Goal: Transaction & Acquisition: Purchase product/service

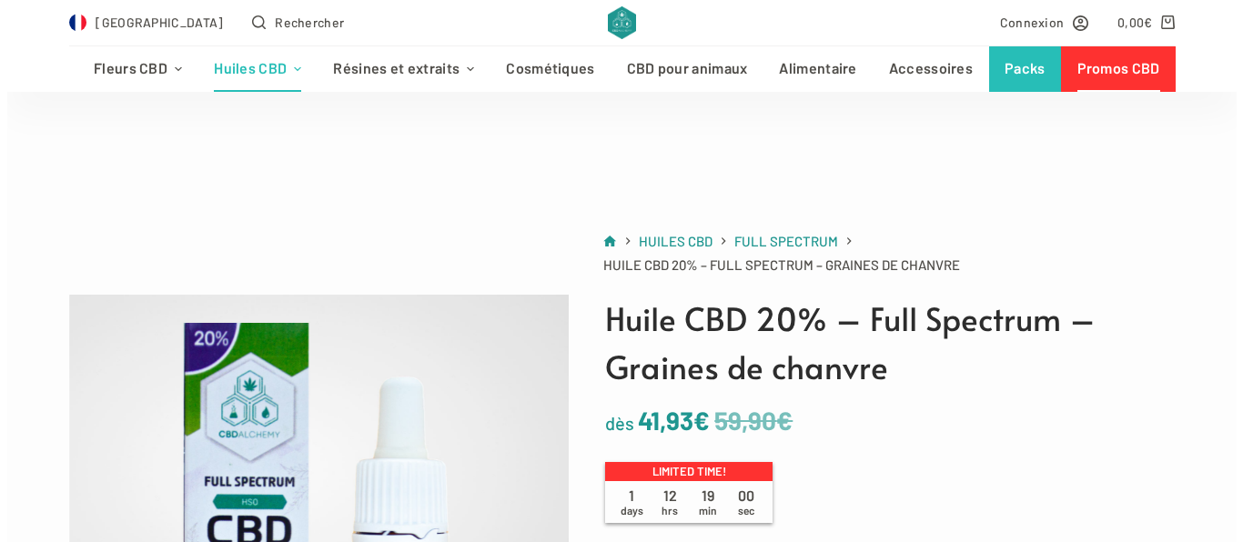
scroll to position [223, 0]
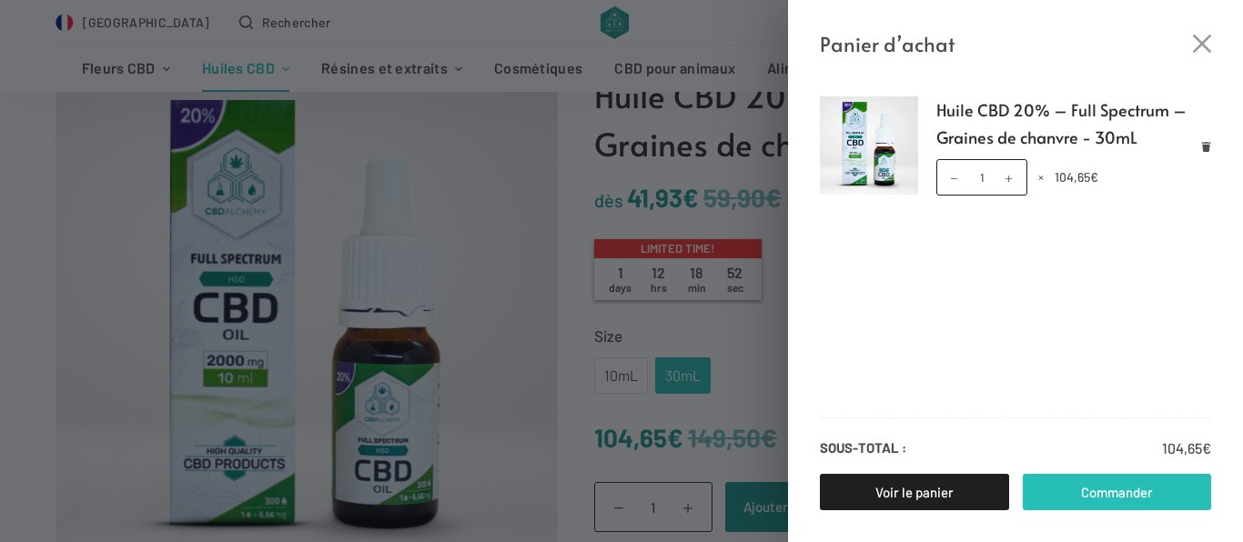
click at [1140, 484] on link "Commander" at bounding box center [1116, 492] width 189 height 36
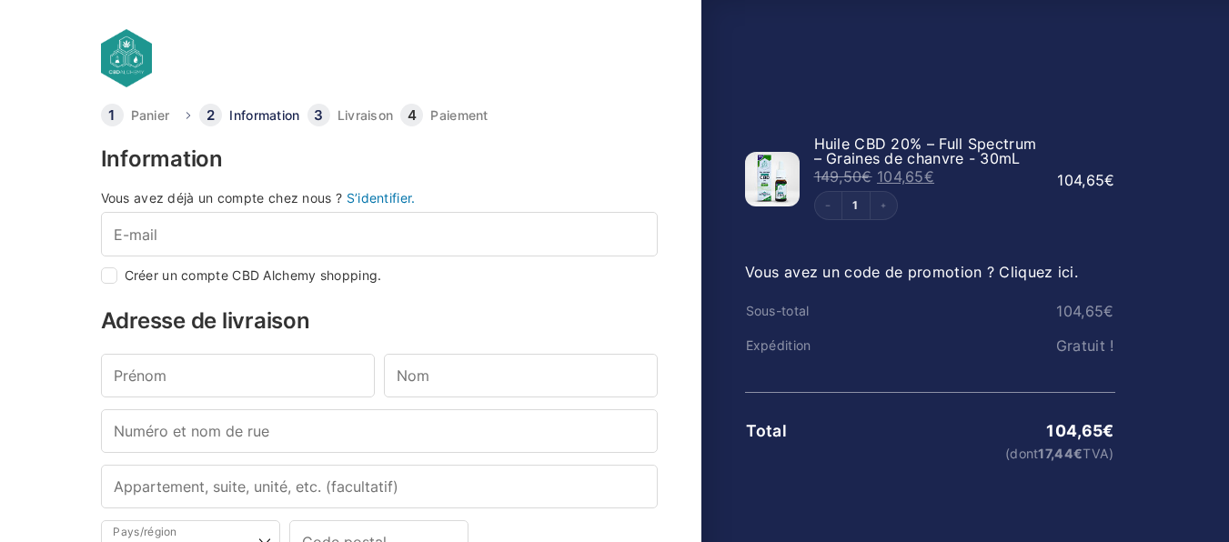
click at [1019, 268] on link "Vous avez un code de promotion ? Cliquez ici." at bounding box center [912, 272] width 334 height 18
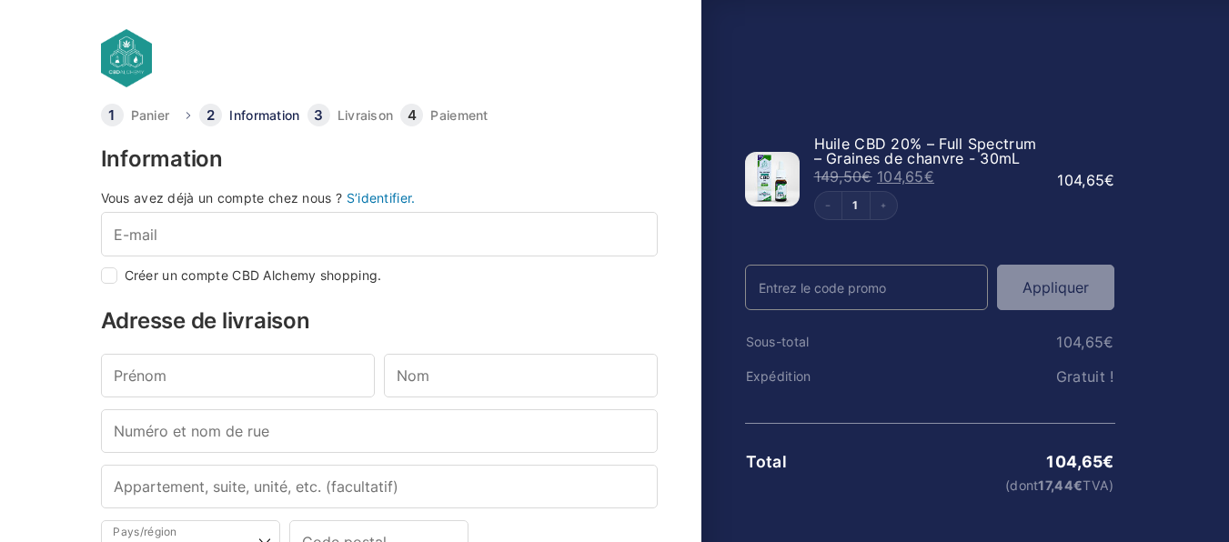
click at [922, 282] on input "Code promo" at bounding box center [867, 287] width 244 height 45
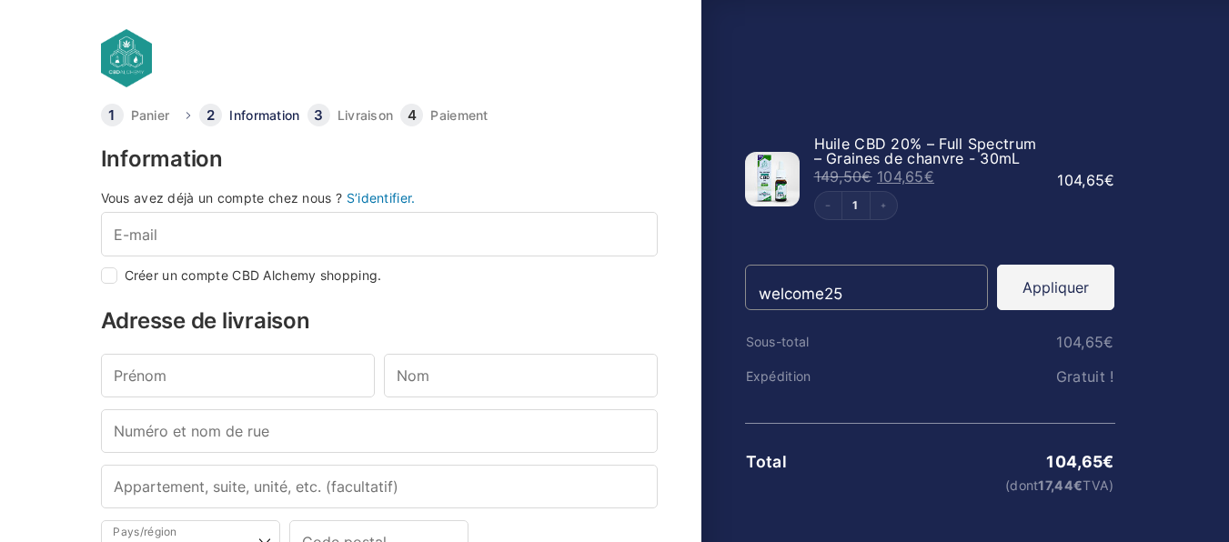
type input "welcome25"
click at [1089, 282] on button "Appliquer" at bounding box center [1055, 287] width 117 height 45
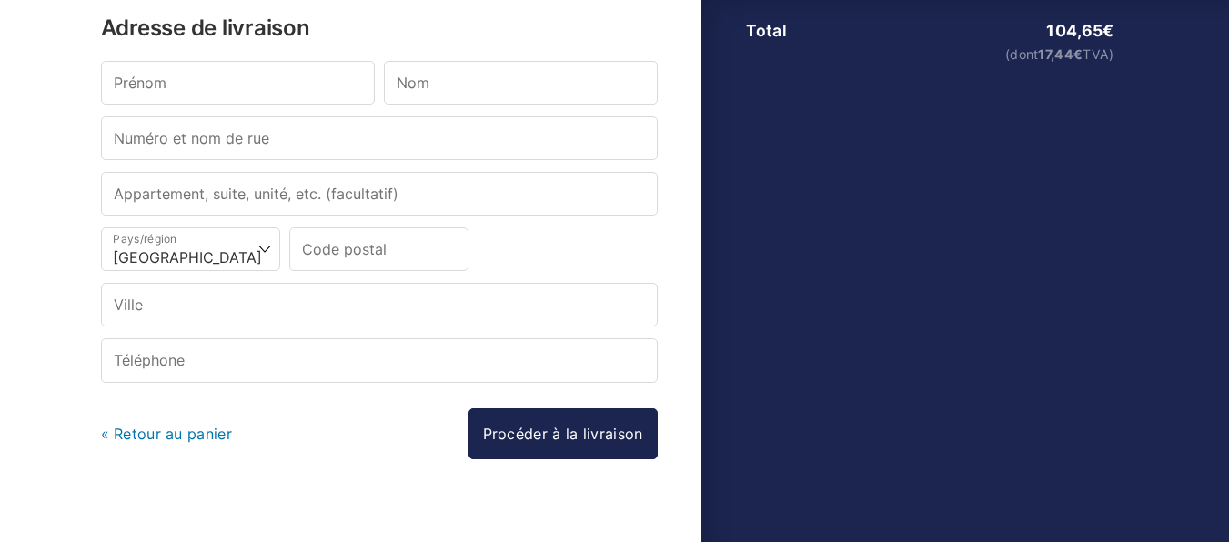
scroll to position [426, 0]
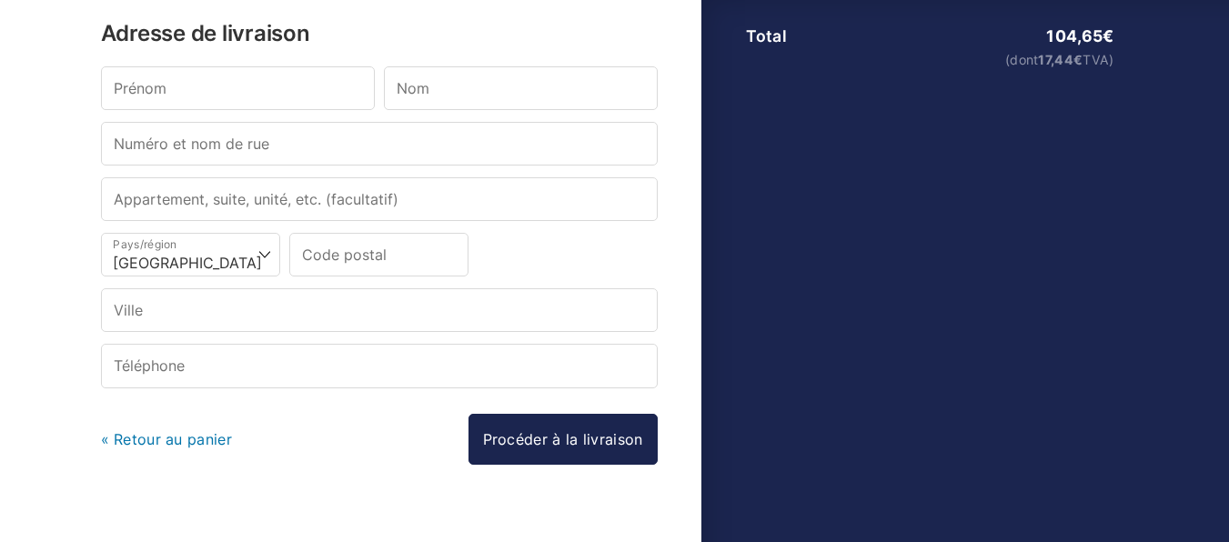
click at [127, 431] on link "« Retour au panier" at bounding box center [166, 439] width 131 height 18
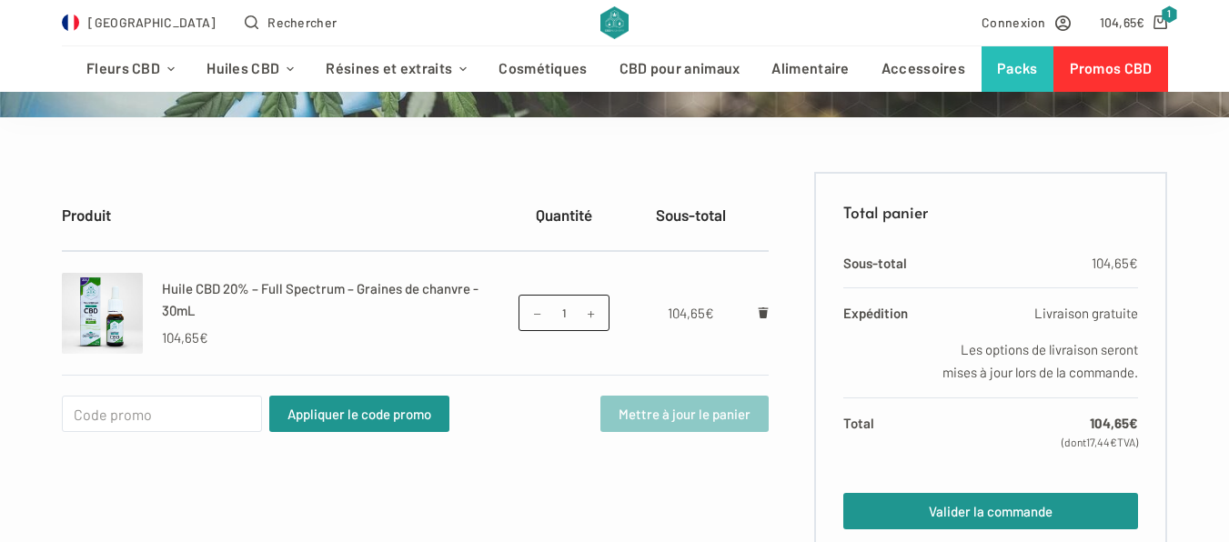
scroll to position [286, 0]
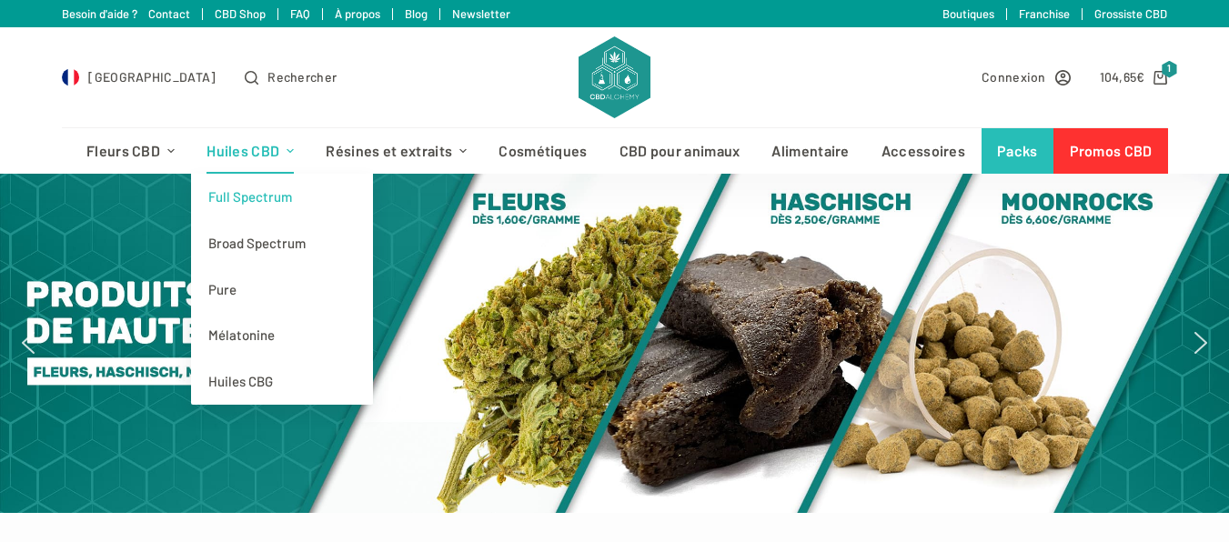
click at [236, 191] on link "Full Spectrum" at bounding box center [282, 197] width 182 height 46
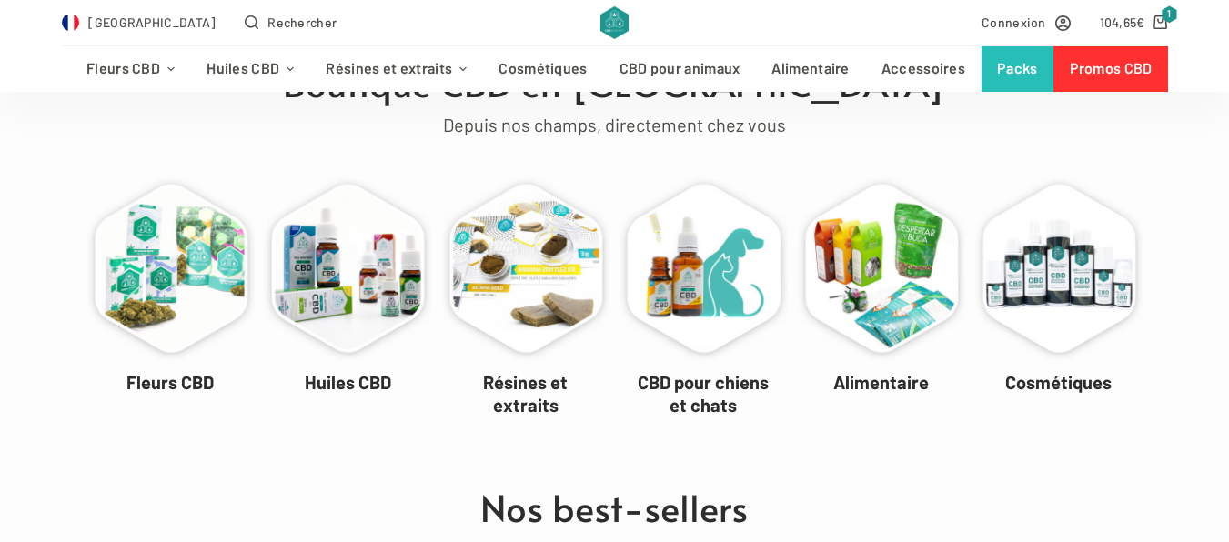
scroll to position [620, 0]
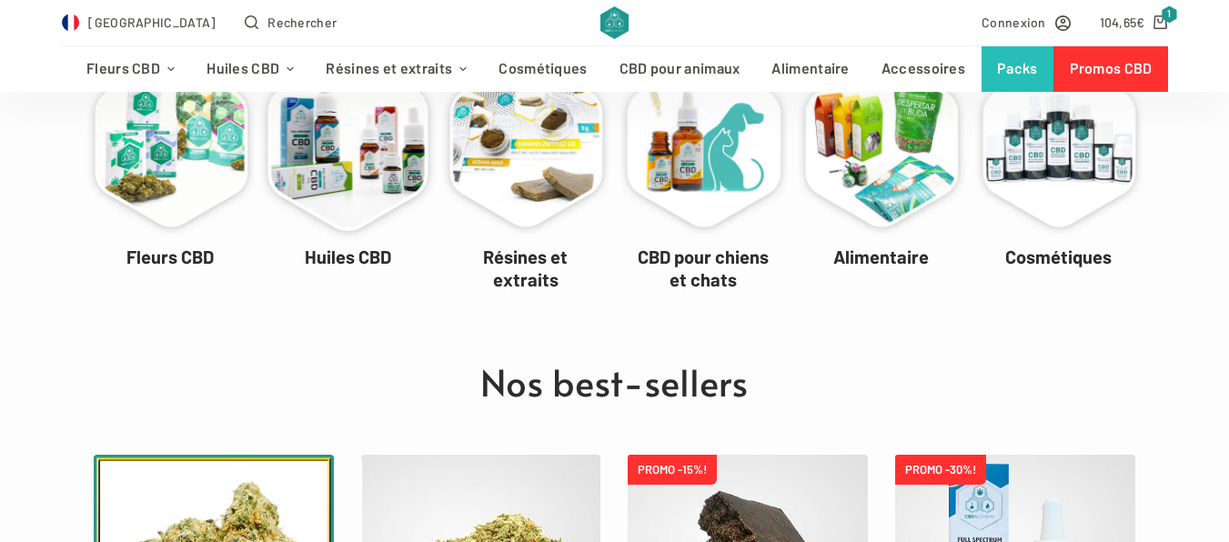
click at [333, 251] on link "Huiles CBD" at bounding box center [348, 257] width 86 height 22
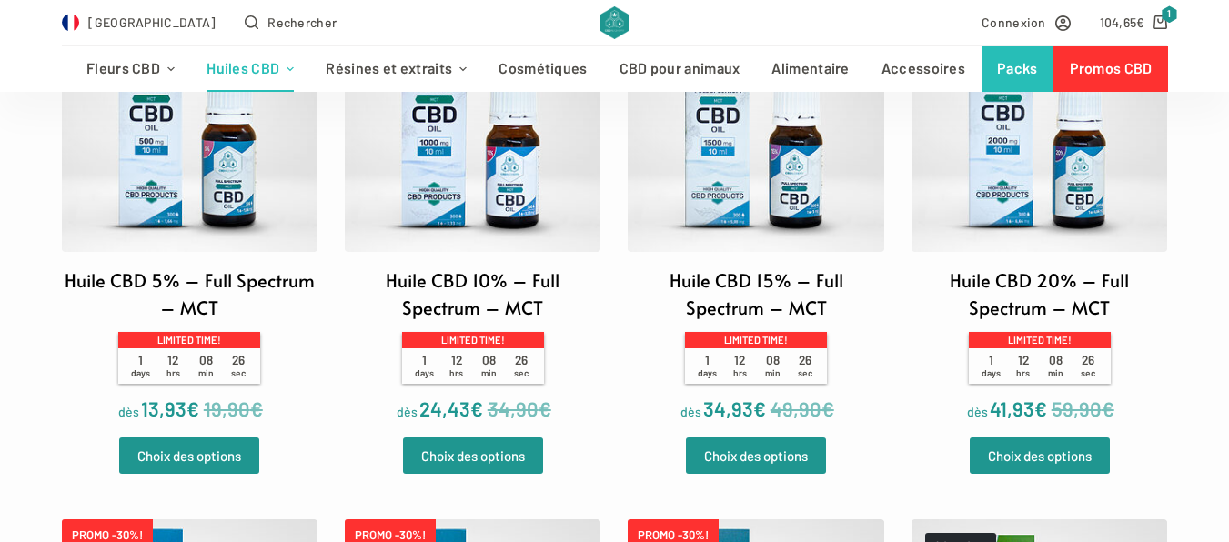
scroll to position [695, 0]
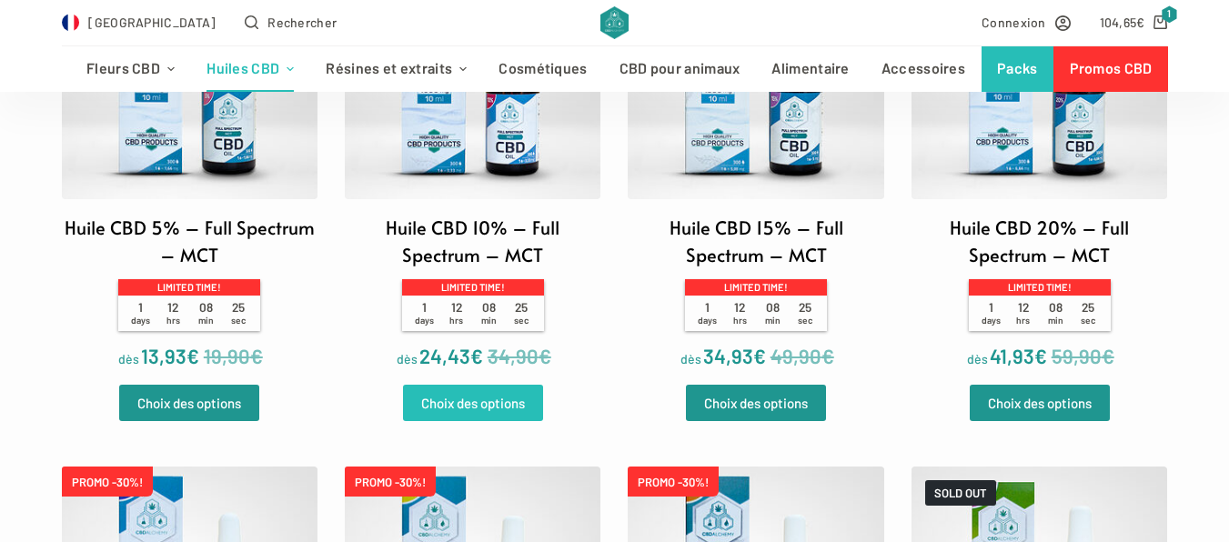
click at [460, 401] on link "Choix des options" at bounding box center [473, 403] width 140 height 36
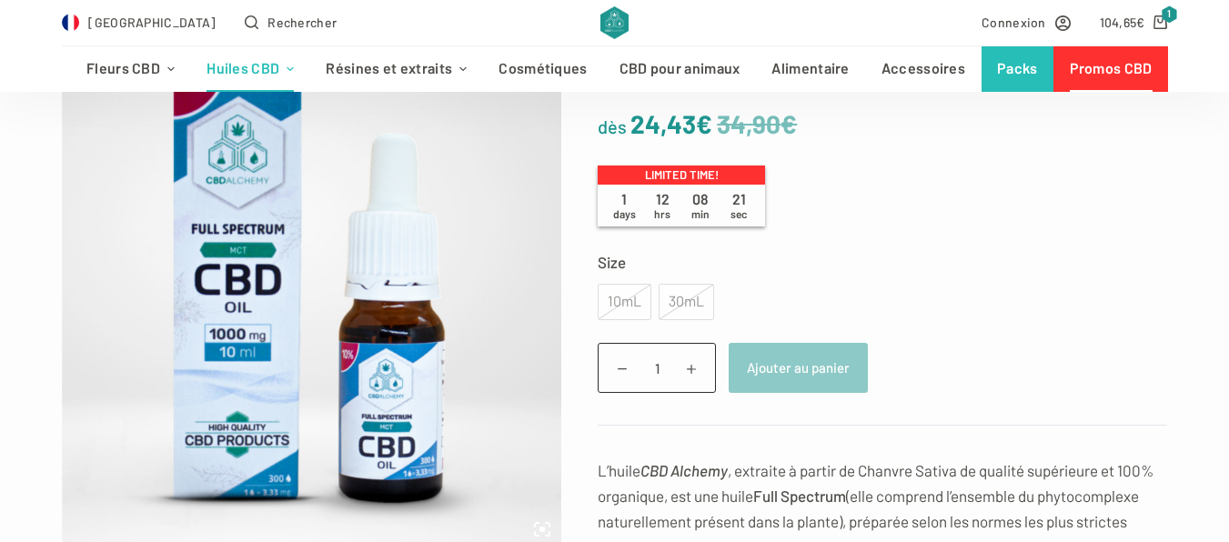
scroll to position [283, 0]
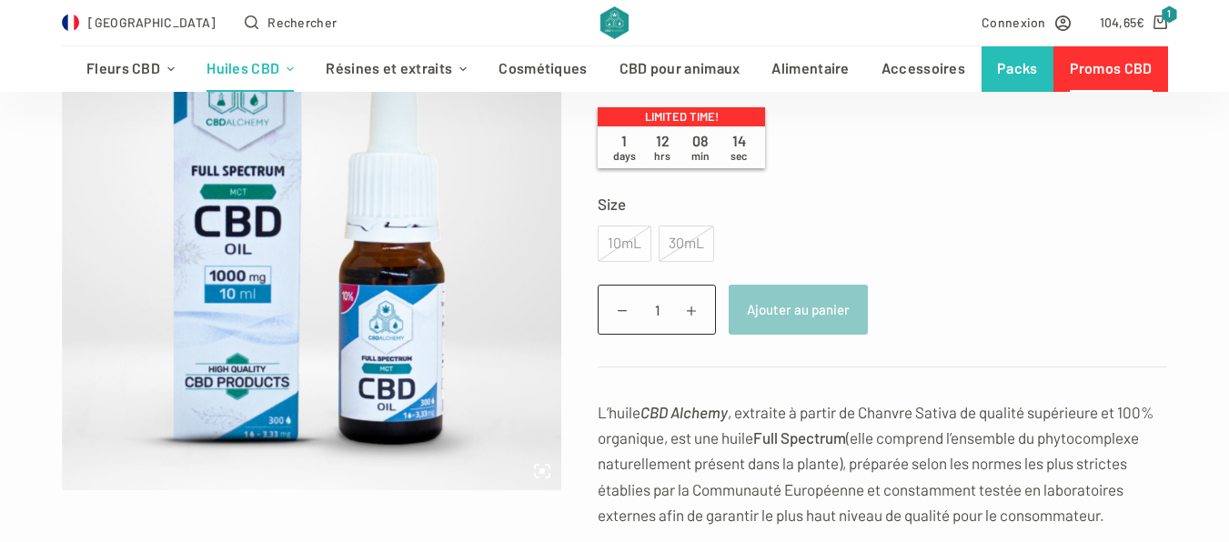
click at [673, 237] on div "30mL" at bounding box center [686, 244] width 55 height 36
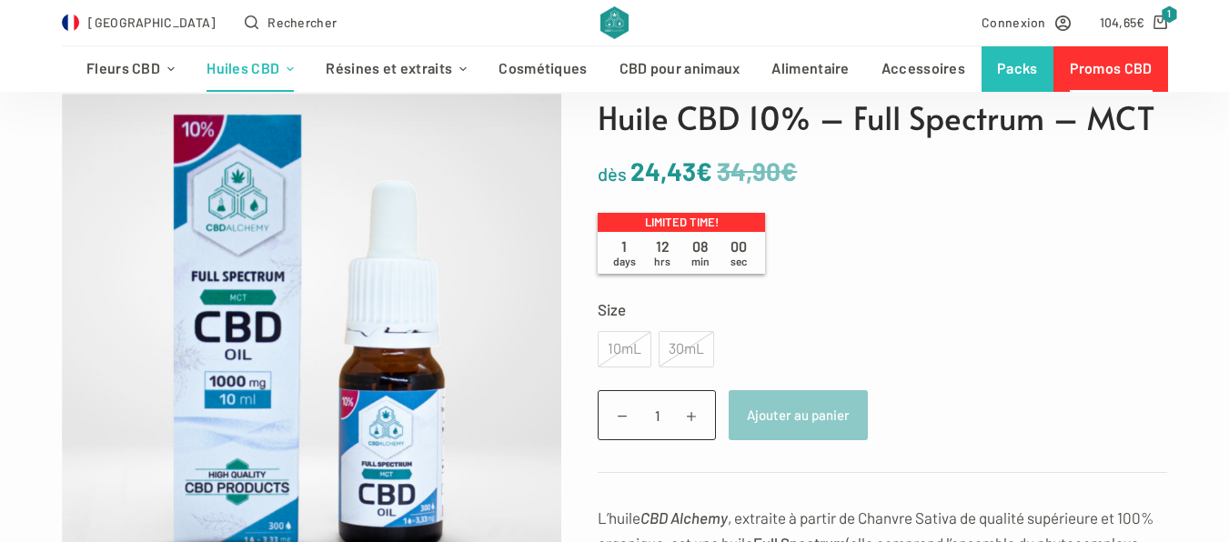
scroll to position [223, 0]
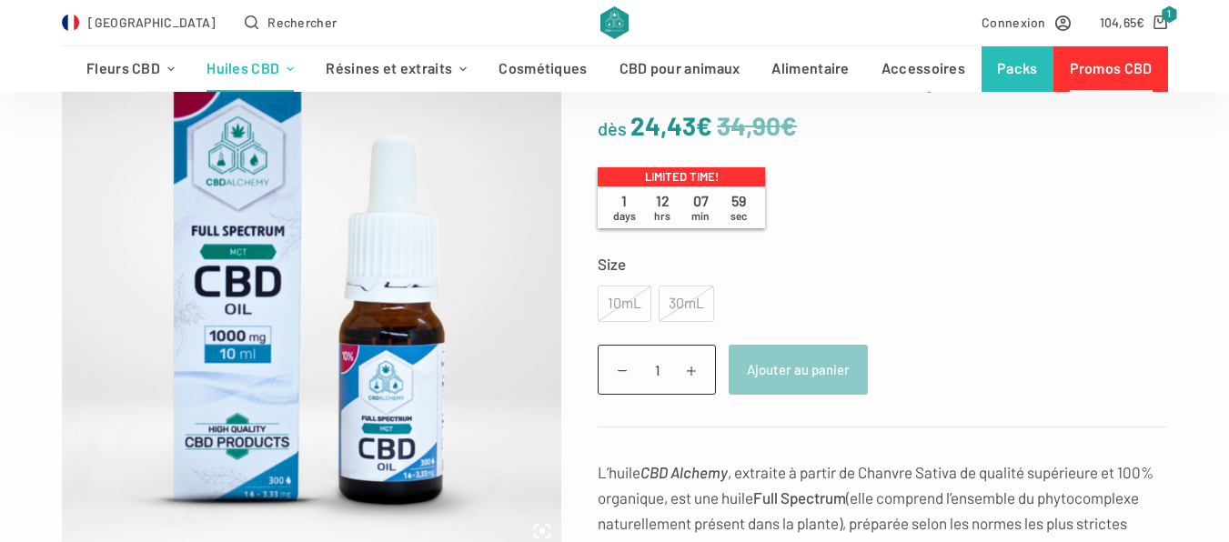
click at [673, 296] on div "30mL" at bounding box center [686, 304] width 55 height 36
click at [617, 304] on div "10mL" at bounding box center [625, 304] width 54 height 36
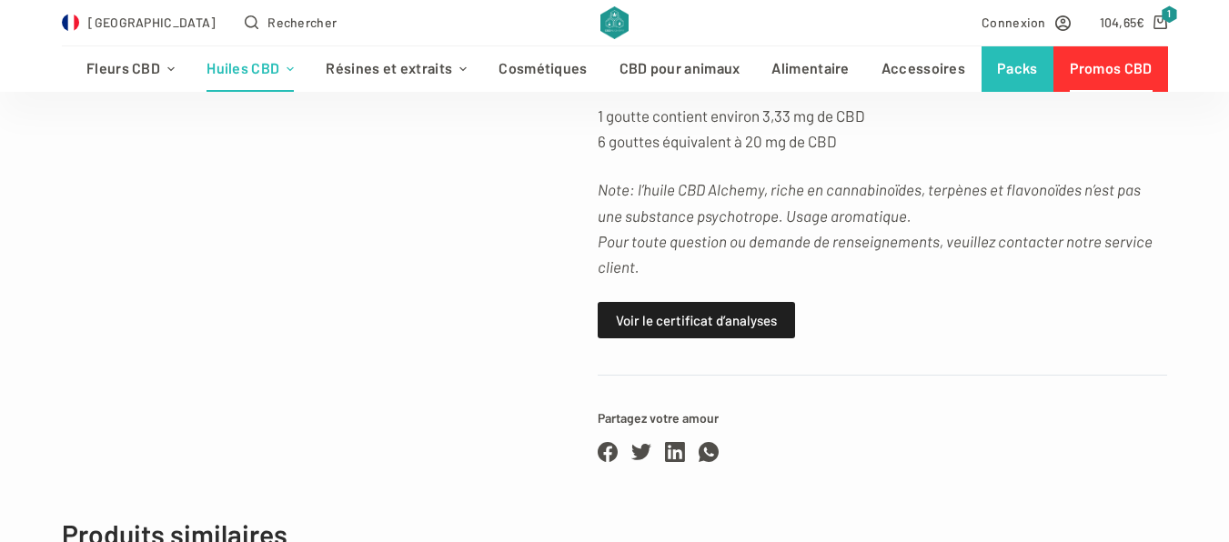
scroll to position [402, 0]
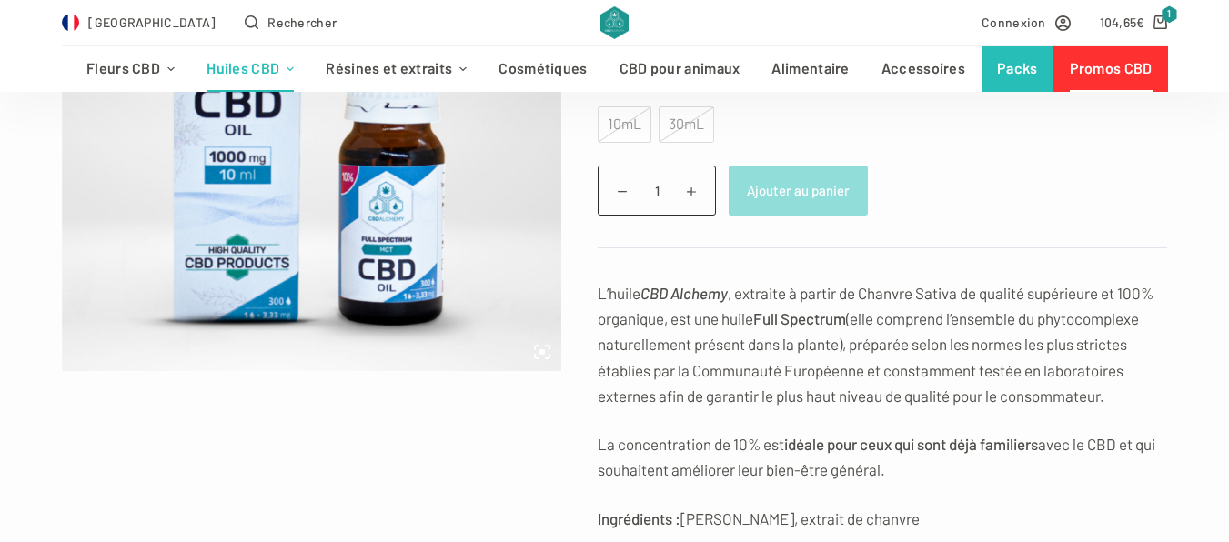
click at [791, 185] on button "Ajouter au panier" at bounding box center [798, 191] width 139 height 50
click at [687, 180] on span at bounding box center [692, 191] width 28 height 28
click at [613, 186] on span at bounding box center [623, 191] width 28 height 28
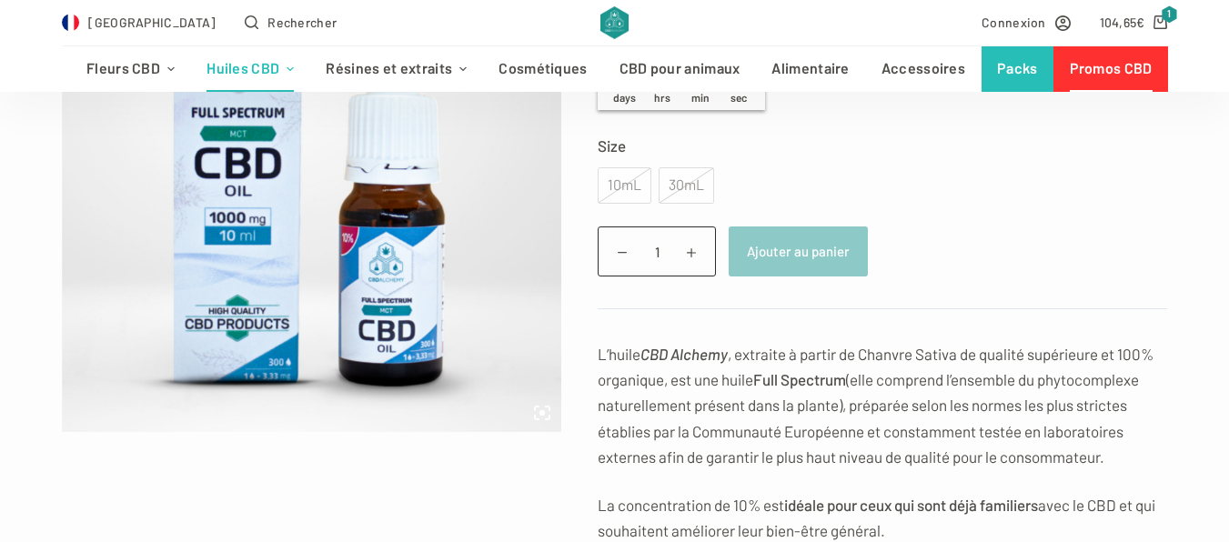
scroll to position [338, 0]
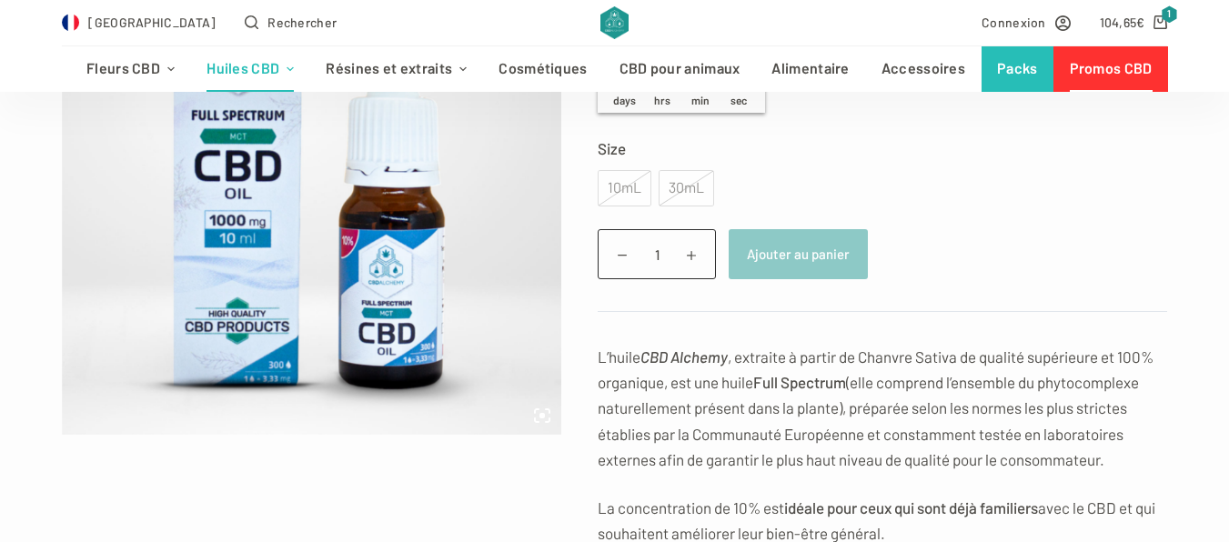
click at [624, 180] on div "10mL" at bounding box center [625, 188] width 54 height 36
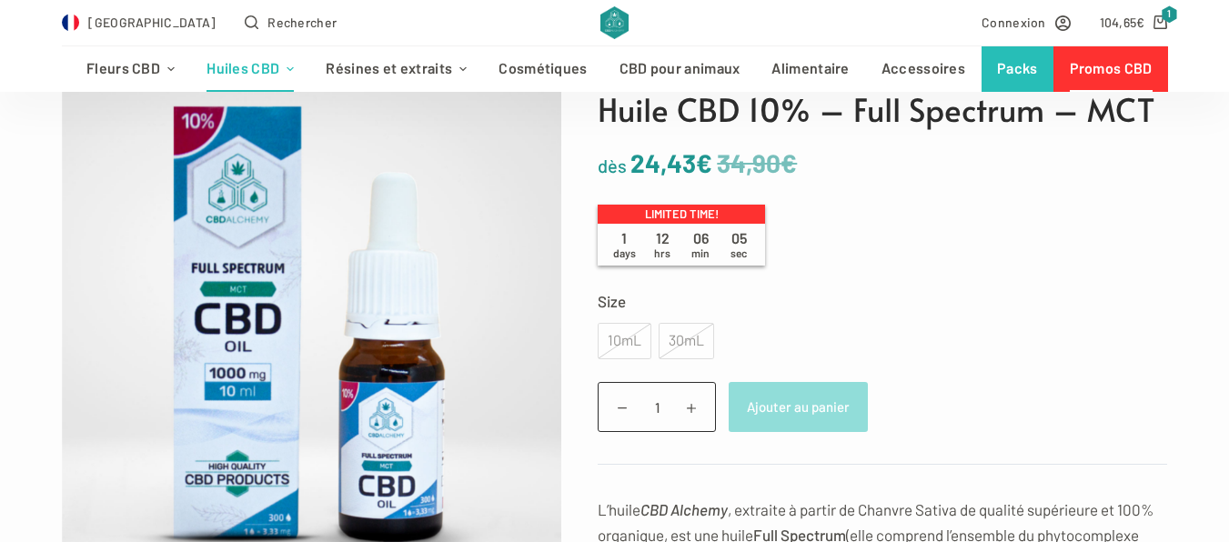
scroll to position [189, 0]
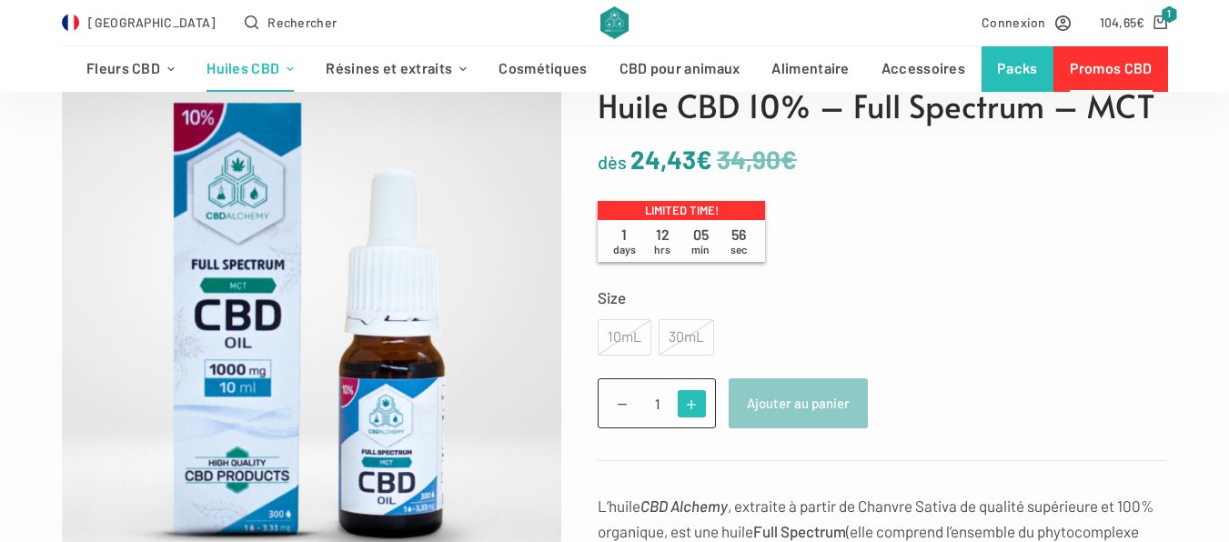
click at [685, 399] on span at bounding box center [692, 404] width 28 height 28
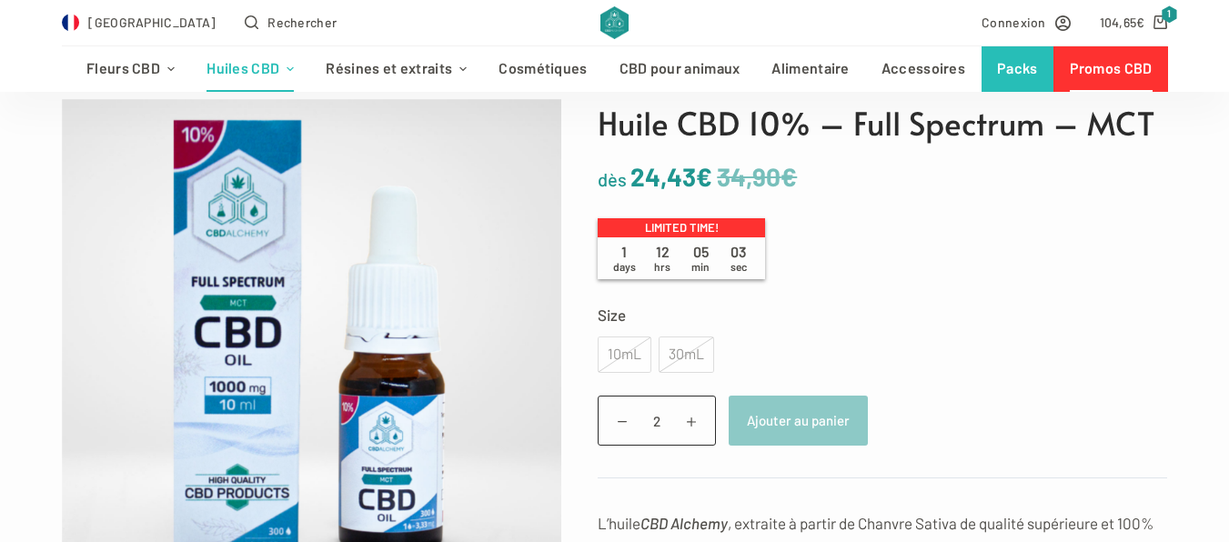
scroll to position [217, 0]
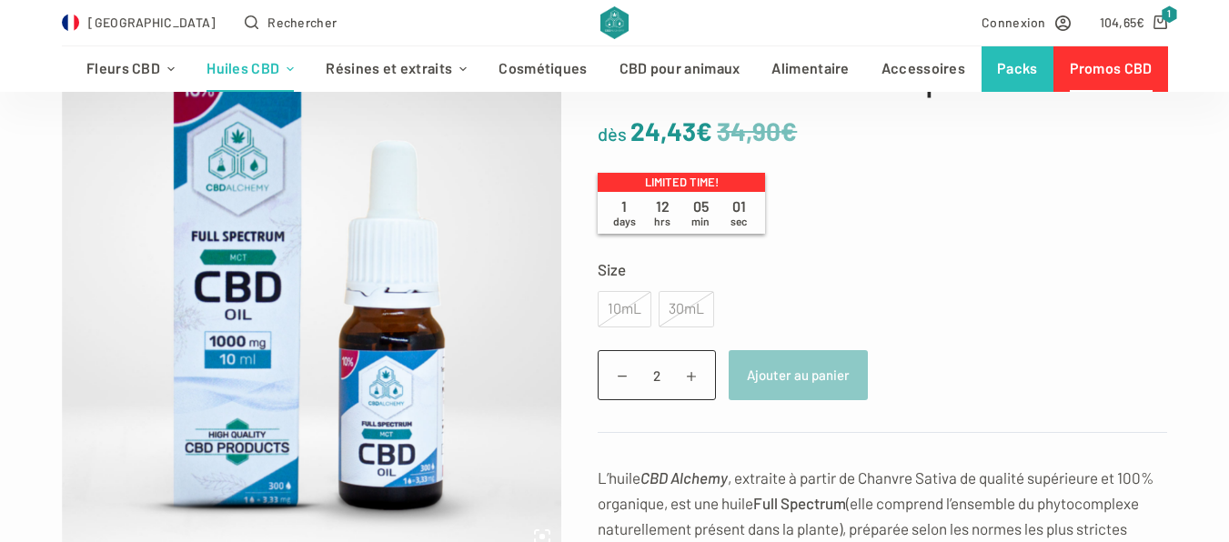
click at [624, 304] on div "10mL" at bounding box center [625, 309] width 54 height 36
click at [675, 301] on div "30mL" at bounding box center [686, 309] width 55 height 36
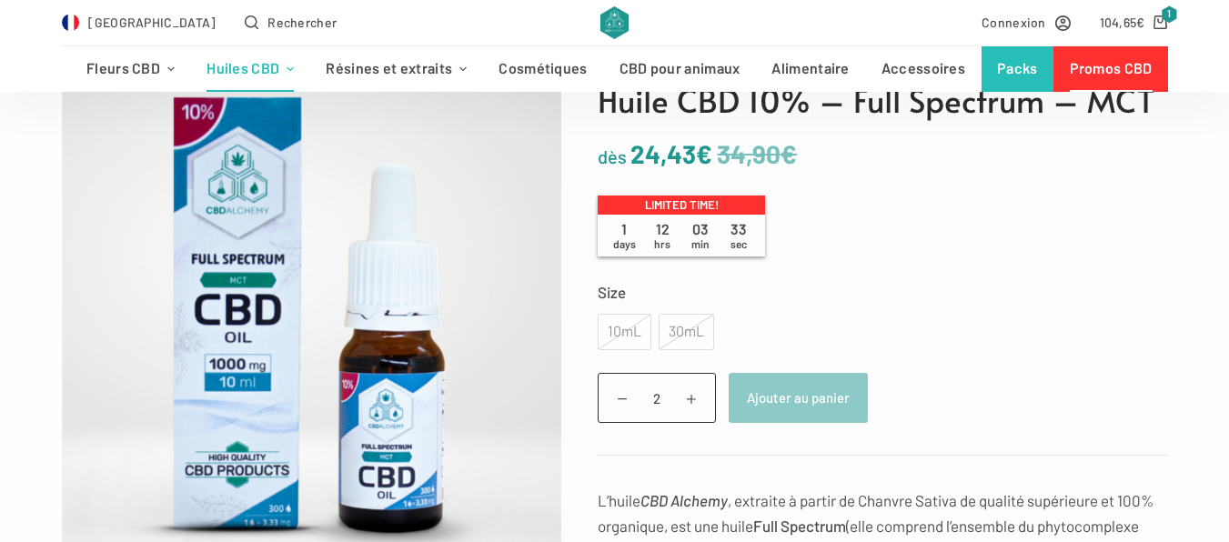
scroll to position [157, 0]
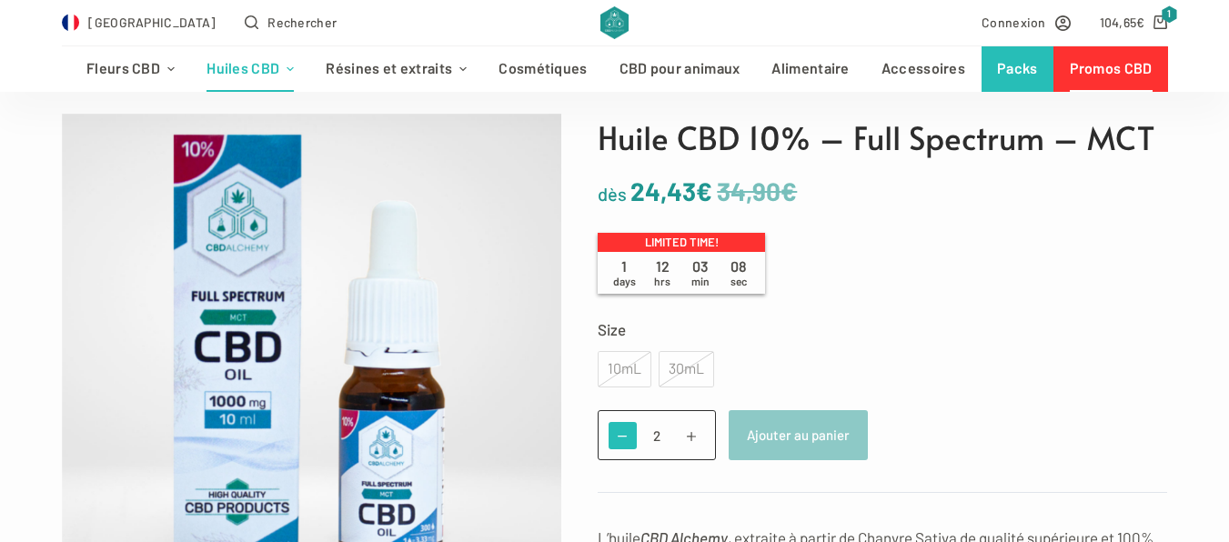
click at [610, 429] on span at bounding box center [623, 436] width 28 height 28
type input "1"
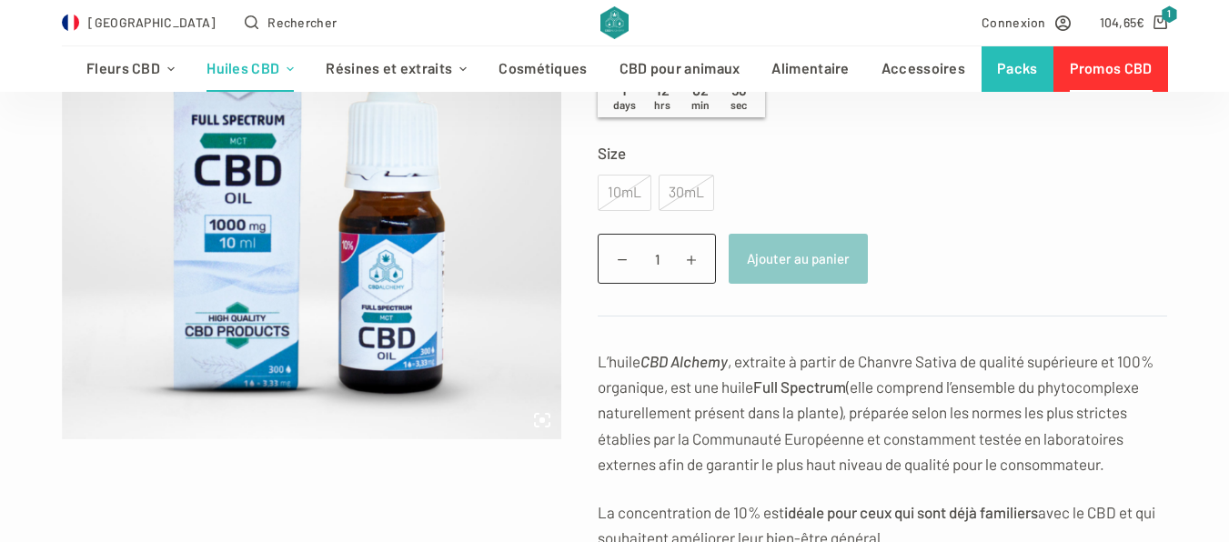
scroll to position [376, 0]
